Goal: Task Accomplishment & Management: Manage account settings

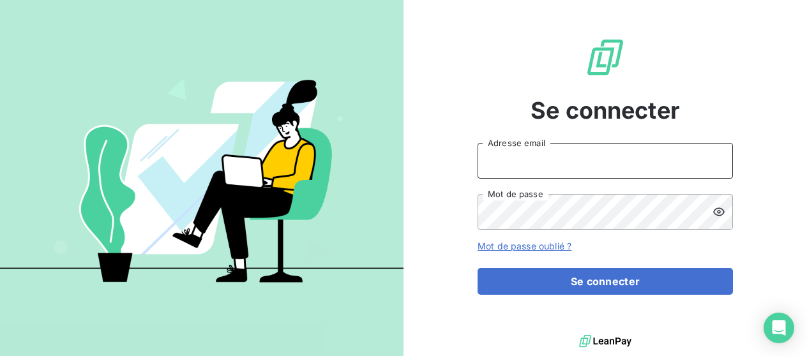
click at [574, 172] on input "Adresse email" at bounding box center [604, 161] width 255 height 36
type input "[EMAIL_ADDRESS][DOMAIN_NAME]"
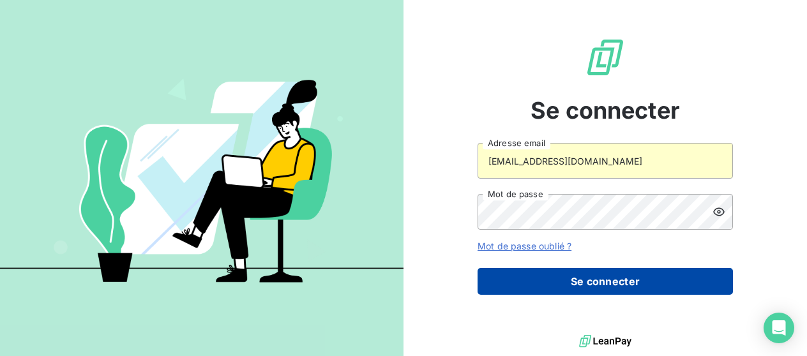
click at [571, 283] on button "Se connecter" at bounding box center [604, 281] width 255 height 27
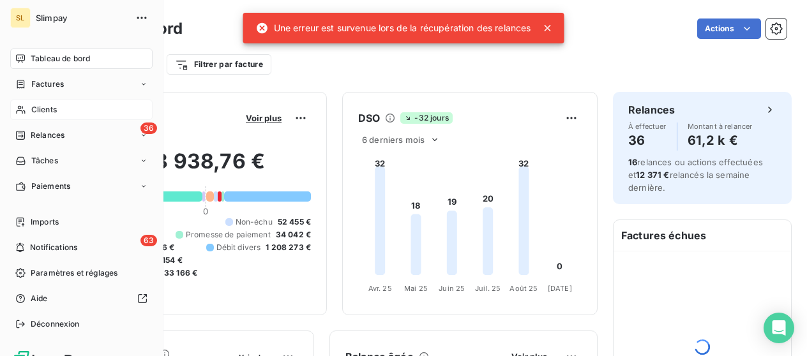
click at [34, 109] on span "Clients" at bounding box center [44, 109] width 26 height 11
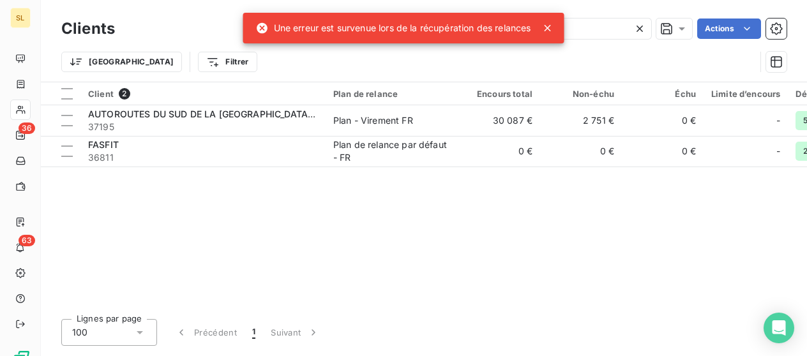
click at [551, 27] on icon at bounding box center [547, 28] width 13 height 13
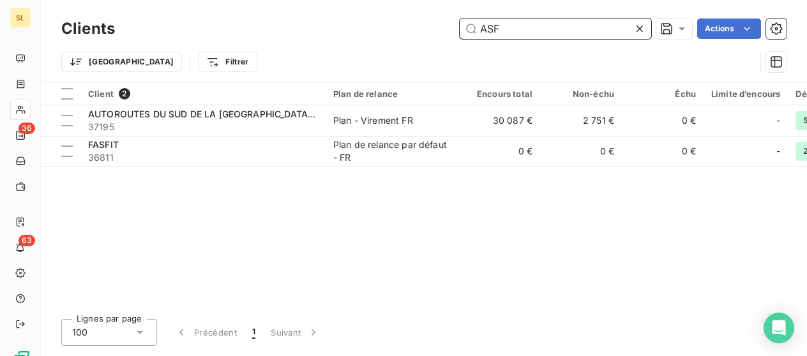
drag, startPoint x: 556, startPoint y: 27, endPoint x: 465, endPoint y: 27, distance: 91.3
paste input "C2S-FITNESS - Fitness Park [GEOGRAPHIC_DATA]"
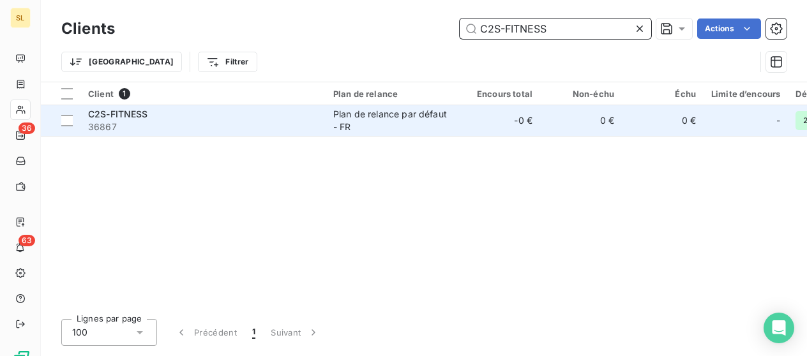
type input "C2S-FITNESS"
click at [145, 121] on span "36867" at bounding box center [203, 127] width 230 height 13
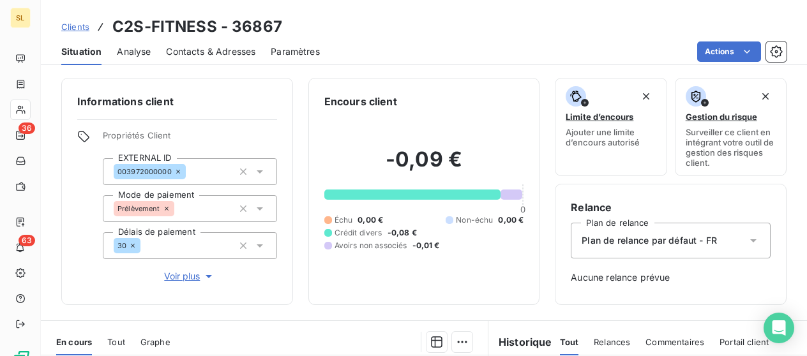
click at [200, 55] on span "Contacts & Adresses" at bounding box center [210, 51] width 89 height 13
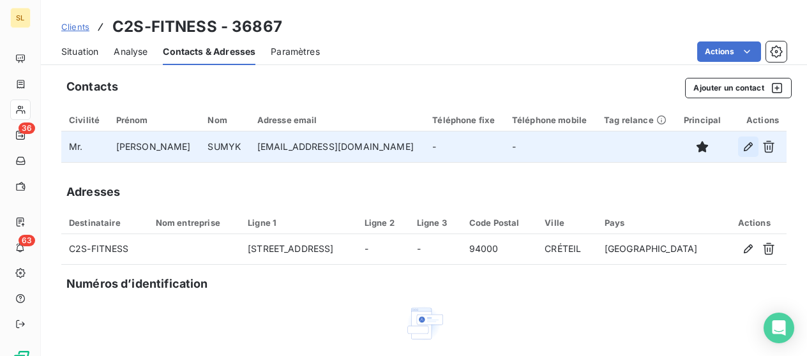
click at [753, 147] on icon "button" at bounding box center [748, 146] width 13 height 13
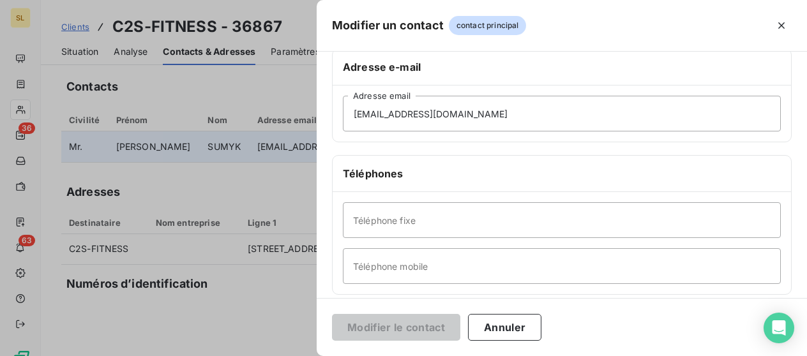
scroll to position [225, 0]
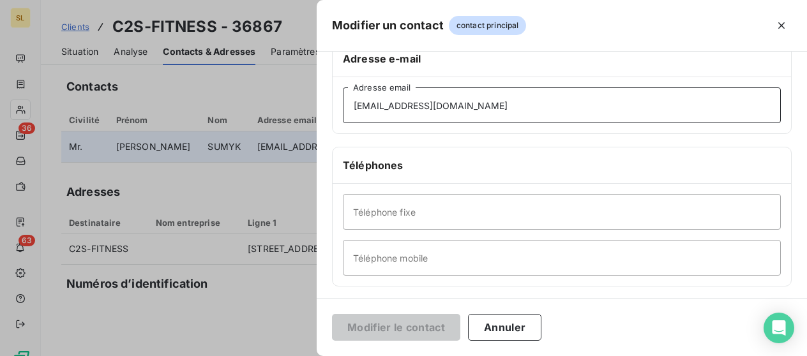
drag, startPoint x: 513, startPoint y: 103, endPoint x: 298, endPoint y: 124, distance: 216.2
click at [298, 356] on div "Modifier un contact contact principal Informations générales Civilité [PERSON_N…" at bounding box center [403, 356] width 807 height 0
drag, startPoint x: 498, startPoint y: 114, endPoint x: 293, endPoint y: 110, distance: 204.9
click at [293, 356] on div "Modifier un contact contact principal Informations générales Civilité [PERSON_N…" at bounding box center [403, 356] width 807 height 0
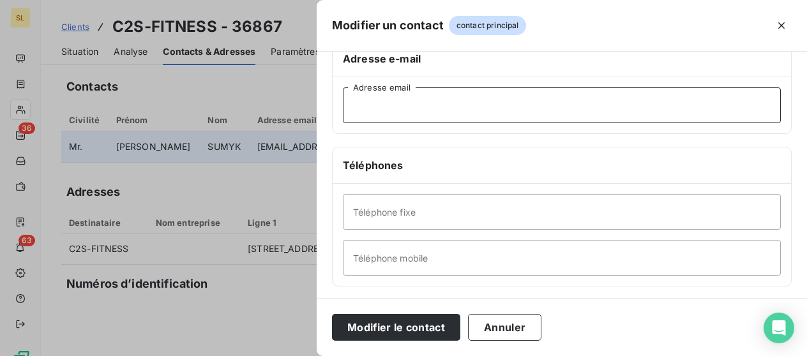
paste input "[EMAIL_ADDRESS][DOMAIN_NAME]"
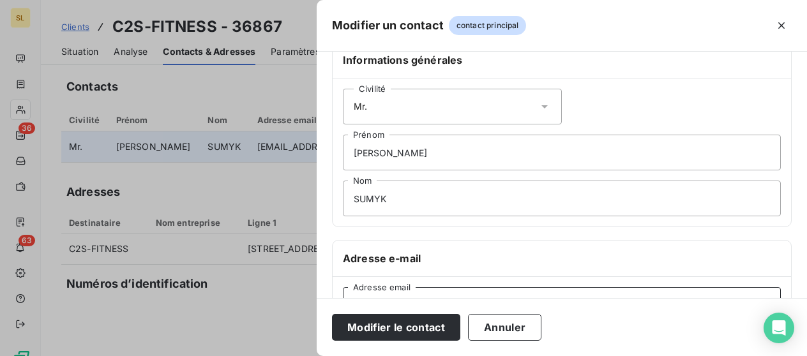
scroll to position [0, 0]
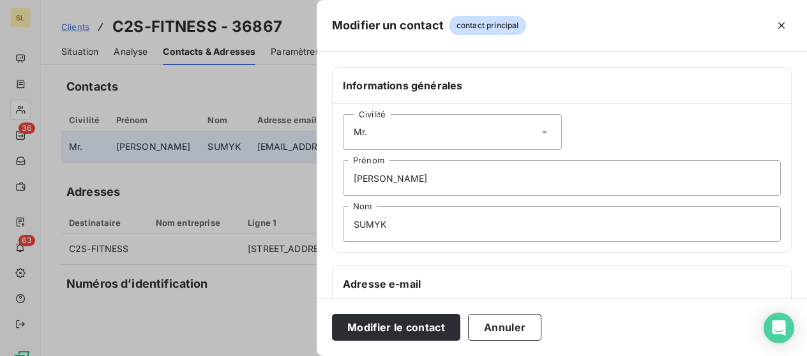
type input "[EMAIL_ADDRESS][DOMAIN_NAME]"
drag, startPoint x: 410, startPoint y: 187, endPoint x: 330, endPoint y: 177, distance: 80.4
click at [330, 177] on div "Informations générales Civilité [PERSON_NAME] SUMYK Nom Adresse e-mail [EMAIL_A…" at bounding box center [562, 350] width 490 height 567
type input "Billing contact"
click at [393, 234] on input "SUMYK" at bounding box center [562, 224] width 438 height 36
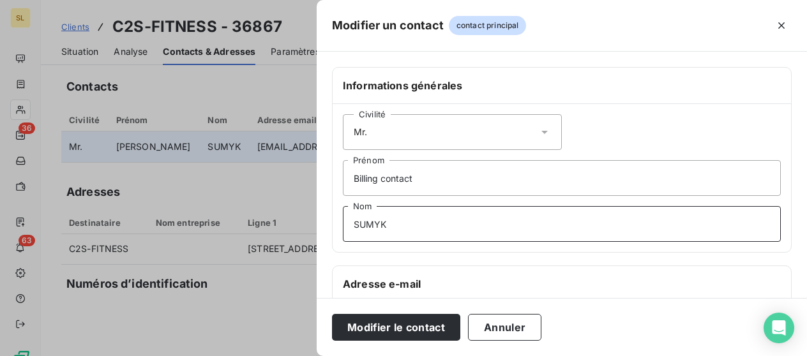
drag, startPoint x: 393, startPoint y: 229, endPoint x: 338, endPoint y: 226, distance: 55.0
click at [338, 226] on div "Civilité Mr. Billing contact Prénom SUMYK Nom" at bounding box center [562, 178] width 458 height 148
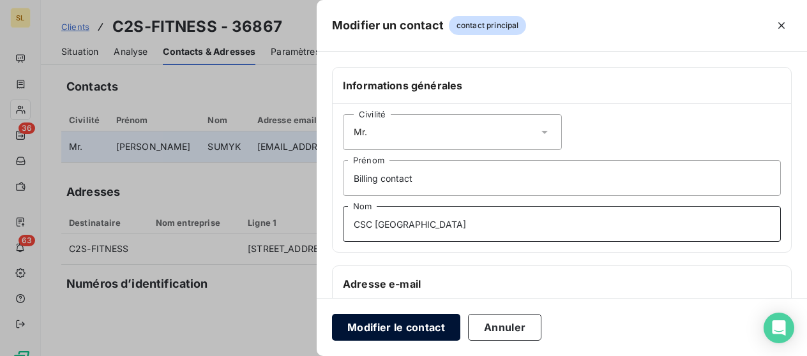
type input "CSC [GEOGRAPHIC_DATA]"
click at [429, 331] on button "Modifier le contact" at bounding box center [396, 327] width 128 height 27
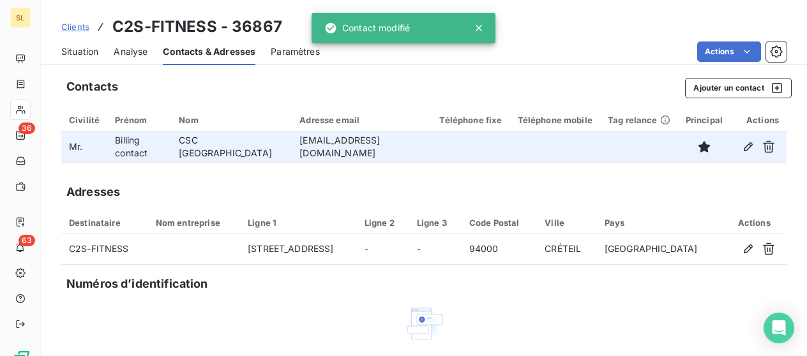
click at [72, 31] on span "Clients" at bounding box center [75, 27] width 28 height 10
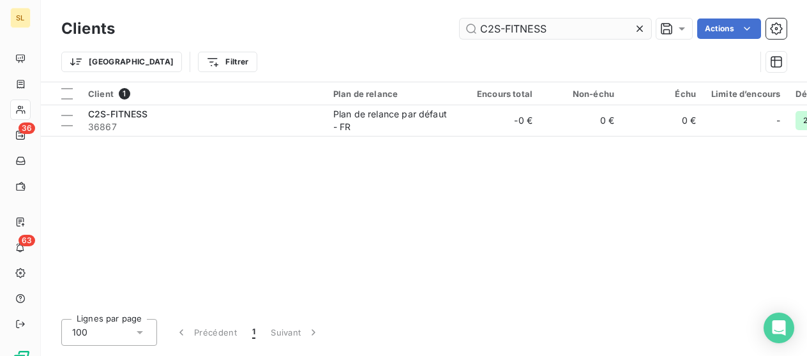
drag, startPoint x: 559, startPoint y: 29, endPoint x: 474, endPoint y: 18, distance: 86.2
click at [474, 19] on input "C2S-FITNESS" at bounding box center [555, 29] width 191 height 20
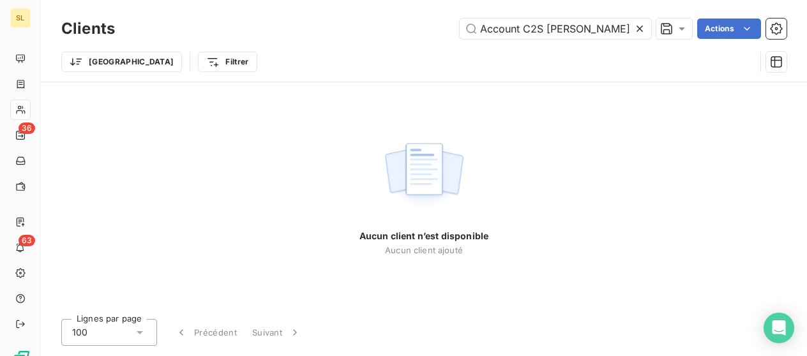
drag, startPoint x: 525, startPoint y: 29, endPoint x: 431, endPoint y: 34, distance: 94.6
click at [431, 34] on div "Account C2S [PERSON_NAME] Actions" at bounding box center [458, 29] width 656 height 20
click at [567, 23] on input "C2S [PERSON_NAME]" at bounding box center [555, 29] width 191 height 20
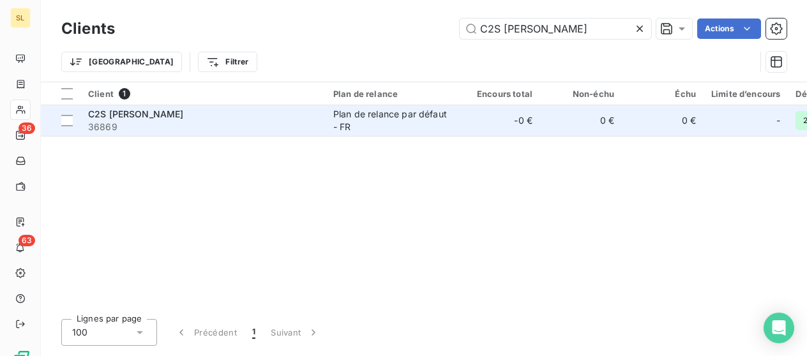
type input "C2S [PERSON_NAME]"
click at [260, 124] on span "36869" at bounding box center [203, 127] width 230 height 13
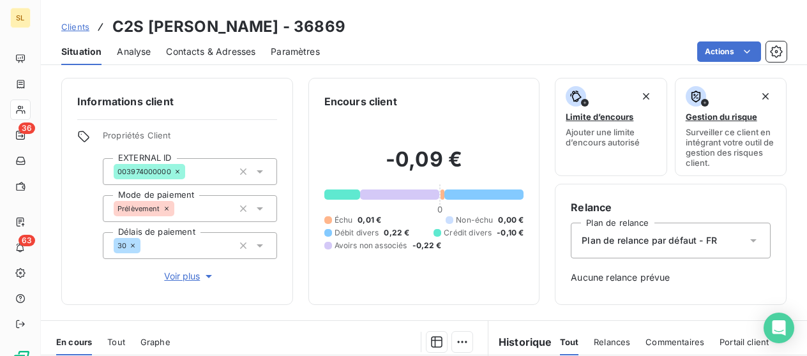
click at [207, 50] on span "Contacts & Adresses" at bounding box center [210, 51] width 89 height 13
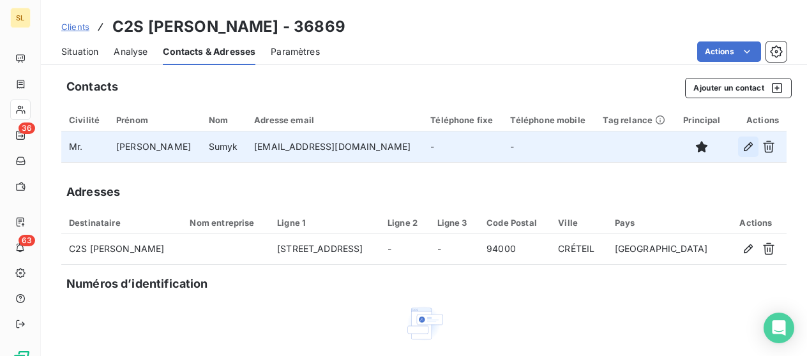
click at [746, 149] on icon "button" at bounding box center [748, 146] width 13 height 13
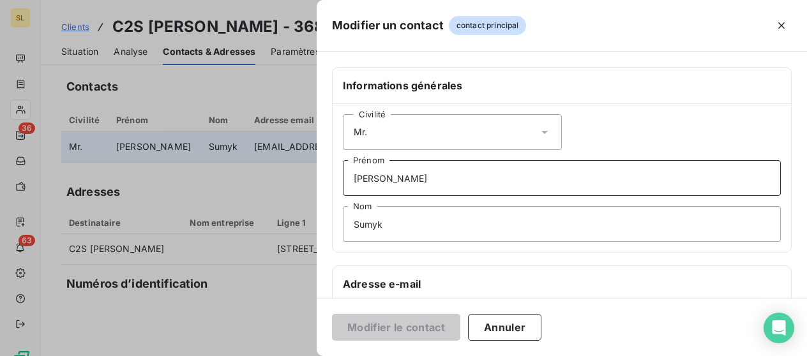
drag, startPoint x: 438, startPoint y: 174, endPoint x: 196, endPoint y: 161, distance: 242.2
click at [196, 356] on div "Modifier un contact contact principal Informations générales Civilité [PERSON_N…" at bounding box center [403, 356] width 807 height 0
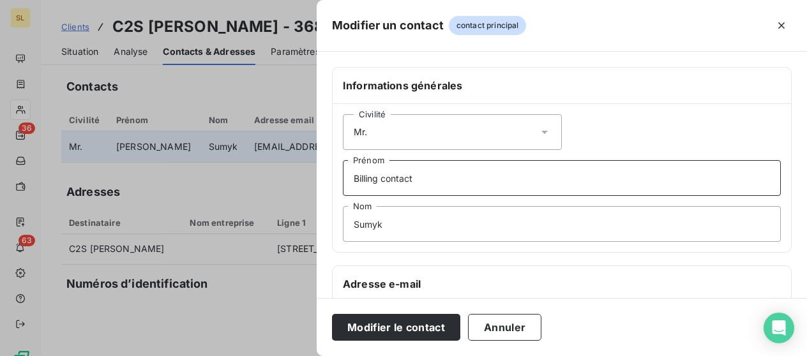
type input "Billing contact"
click at [397, 230] on input "Sumyk" at bounding box center [562, 224] width 438 height 36
drag, startPoint x: 396, startPoint y: 226, endPoint x: 329, endPoint y: 221, distance: 67.2
click at [329, 221] on div "Informations générales Civilité Mr. Billing contact Prénom Sumyk Nom Adresse e-…" at bounding box center [562, 350] width 490 height 567
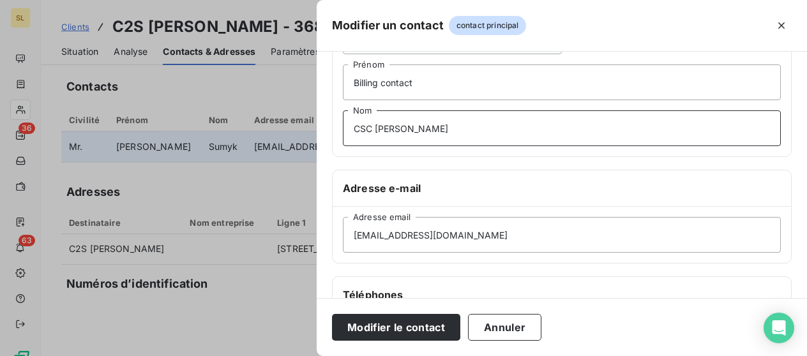
scroll to position [99, 0]
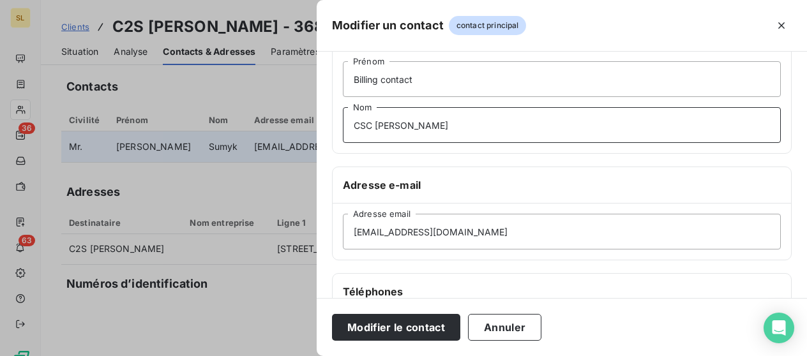
type input "CSC [PERSON_NAME]"
drag, startPoint x: 516, startPoint y: 241, endPoint x: 344, endPoint y: 220, distance: 173.1
click at [344, 220] on input "[EMAIL_ADDRESS][DOMAIN_NAME]" at bounding box center [562, 232] width 438 height 36
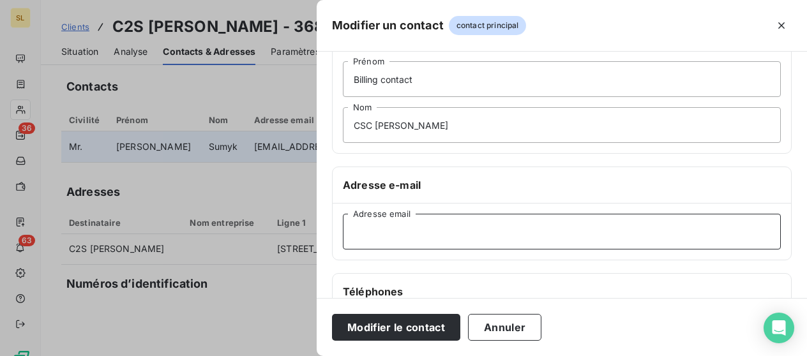
paste input "[EMAIL_ADDRESS][PERSON_NAME][DOMAIN_NAME]"
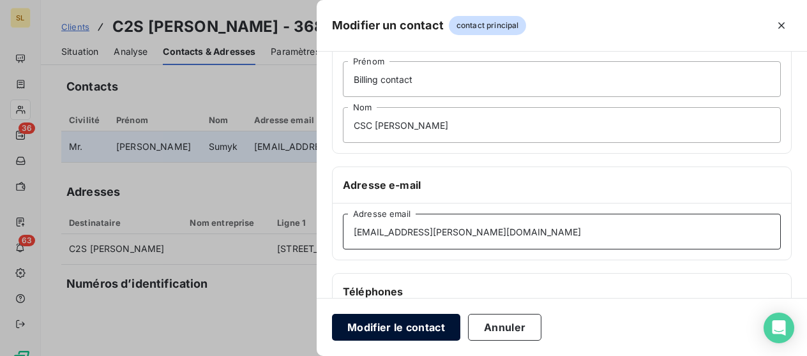
type input "[EMAIL_ADDRESS][PERSON_NAME][DOMAIN_NAME]"
click at [393, 327] on button "Modifier le contact" at bounding box center [396, 327] width 128 height 27
